Goal: Use online tool/utility: Utilize a website feature to perform a specific function

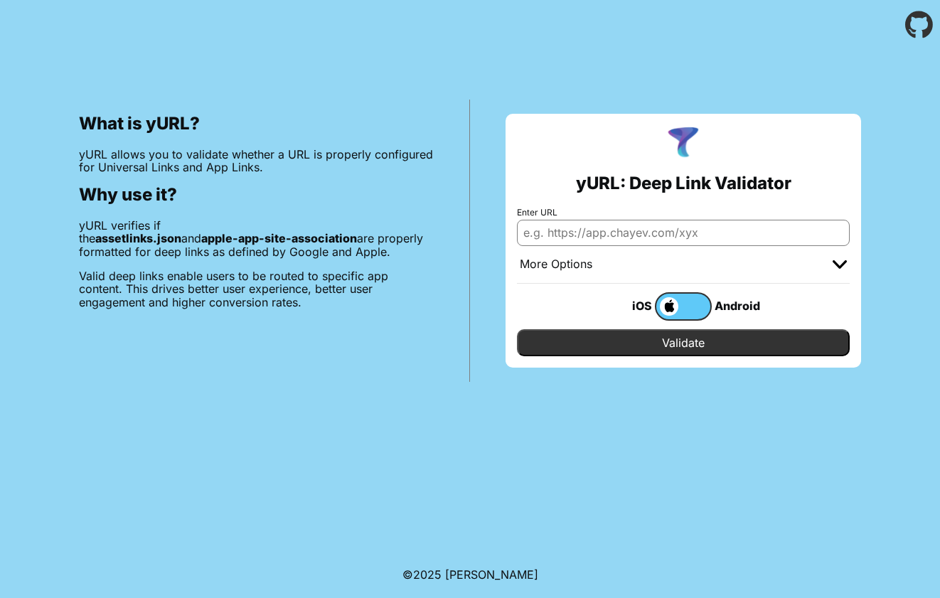
click at [627, 228] on input "Enter URL" at bounding box center [683, 233] width 333 height 26
type input "[URL][DOMAIN_NAME]"
click at [702, 346] on input "Validate" at bounding box center [683, 342] width 333 height 27
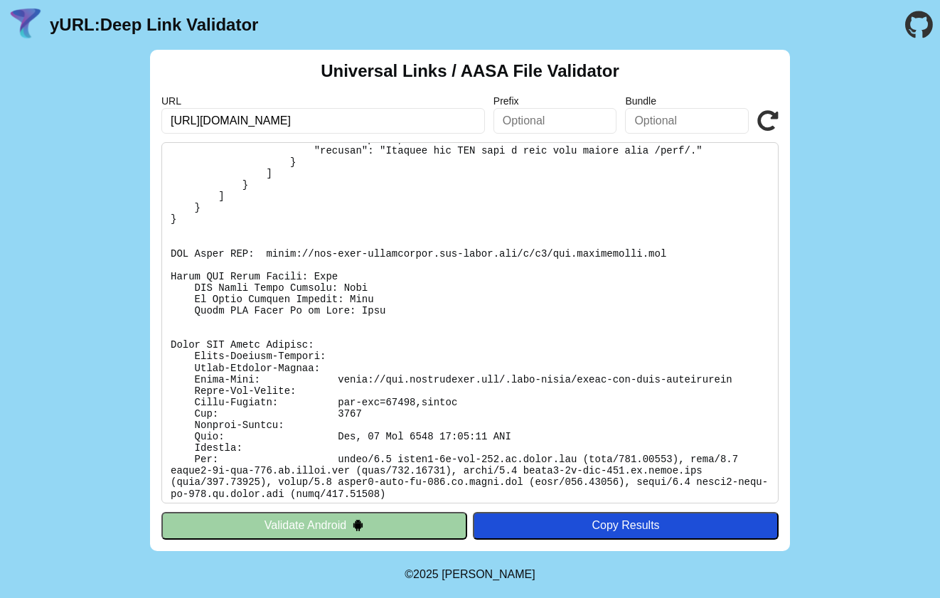
scroll to position [589, 0]
drag, startPoint x: 269, startPoint y: 247, endPoint x: 675, endPoint y: 249, distance: 405.2
click at [675, 249] on pre at bounding box center [469, 322] width 617 height 361
copy pre "[URL][DOMAIN_NAME][DOMAIN_NAME]"
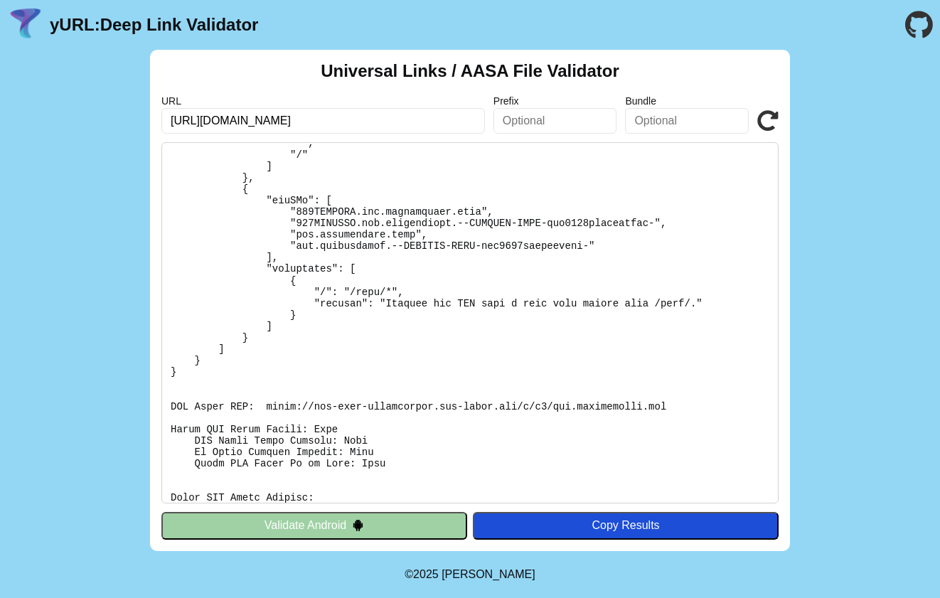
click at [676, 396] on pre at bounding box center [469, 322] width 617 height 361
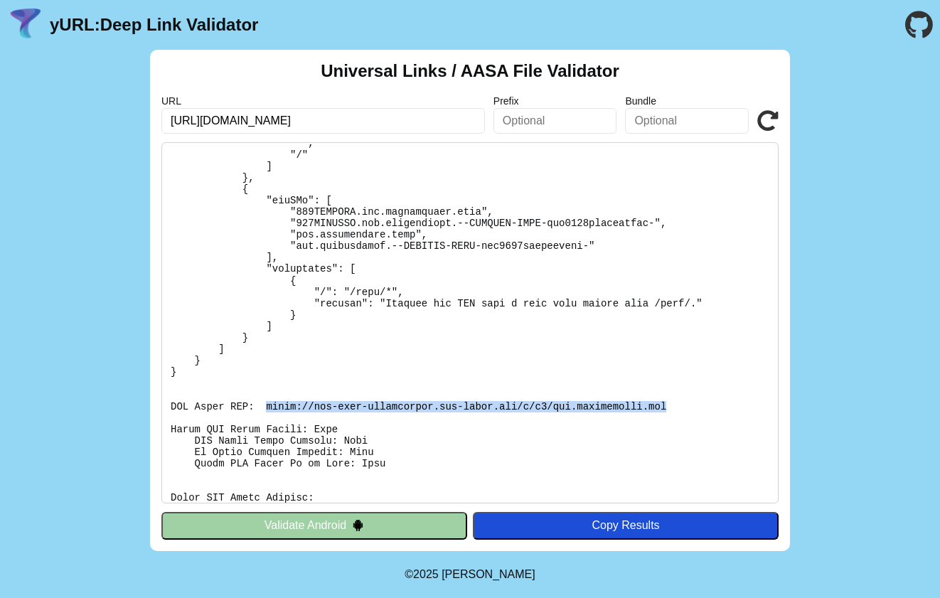
drag, startPoint x: 676, startPoint y: 401, endPoint x: 265, endPoint y: 405, distance: 410.9
click at [265, 405] on pre at bounding box center [469, 322] width 617 height 361
copy pre "[URL][DOMAIN_NAME][DOMAIN_NAME]"
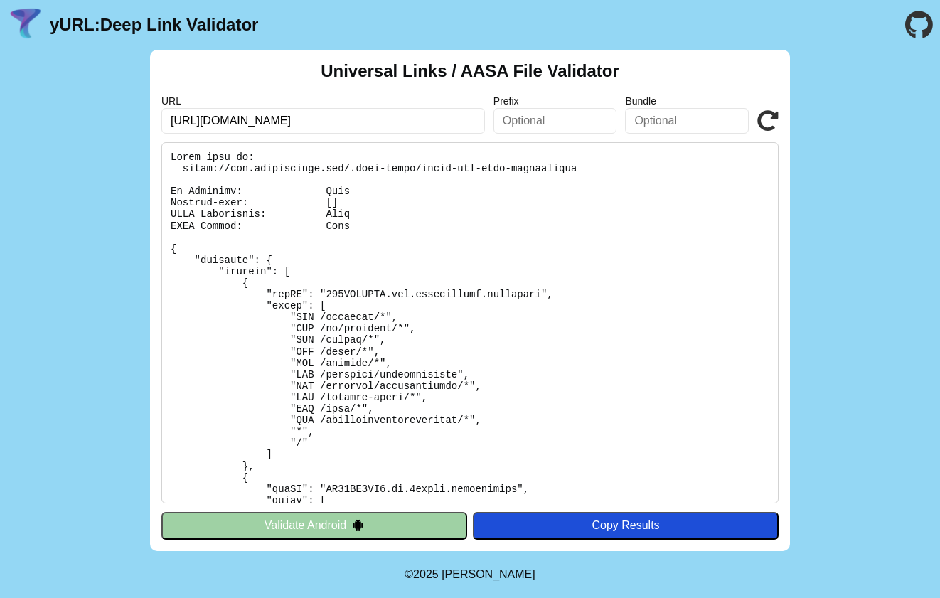
scroll to position [0, 0]
drag, startPoint x: 181, startPoint y: 164, endPoint x: 696, endPoint y: 169, distance: 514.7
click at [696, 169] on pre at bounding box center [469, 322] width 617 height 361
copy pre "[URL][DOMAIN_NAME]"
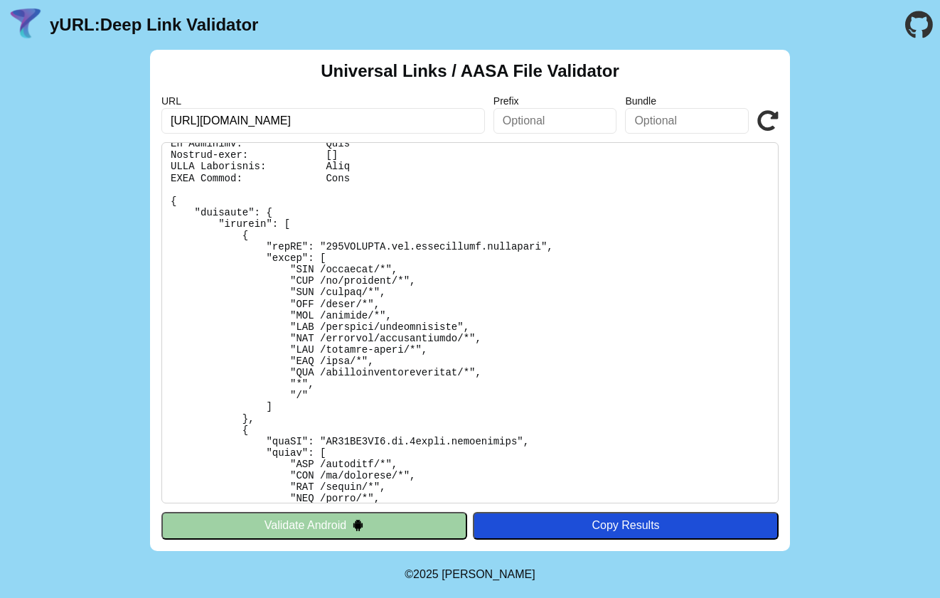
scroll to position [38, 0]
